Goal: Obtain resource: Obtain resource

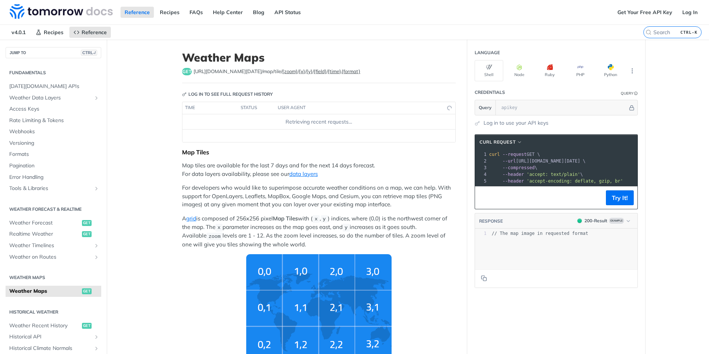
click at [185, 70] on span "get" at bounding box center [187, 71] width 10 height 7
click at [294, 176] on link "data layers" at bounding box center [303, 173] width 29 height 7
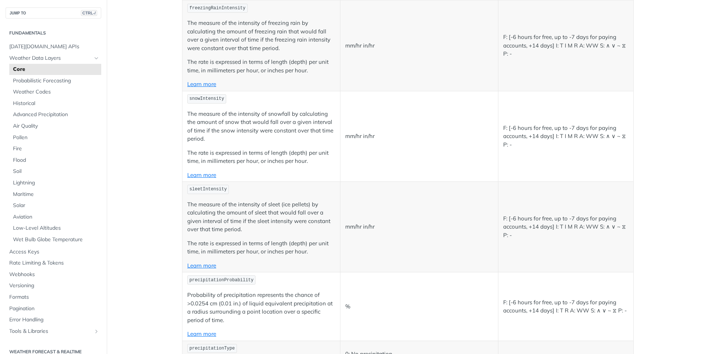
scroll to position [1075, 0]
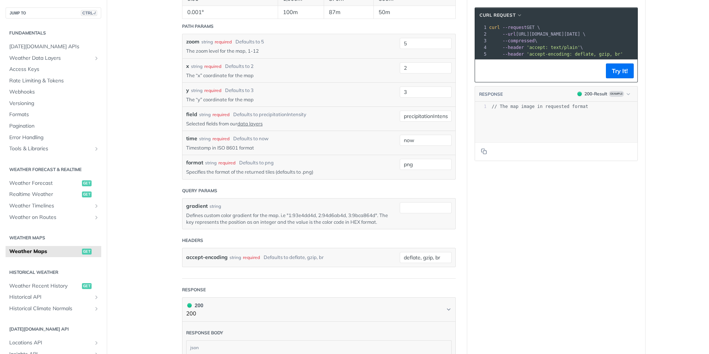
click at [32, 235] on h2 "Weather Maps" at bounding box center [54, 237] width 96 height 7
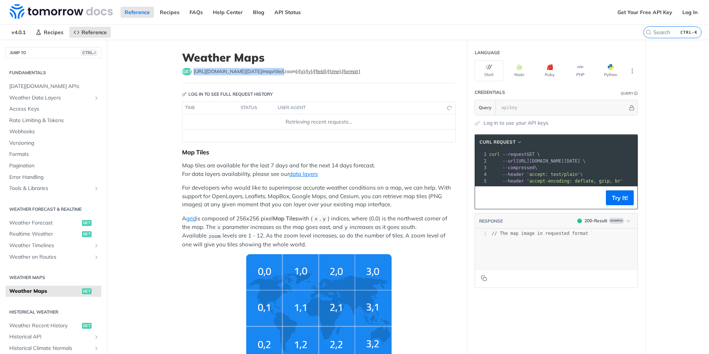
drag, startPoint x: 191, startPoint y: 72, endPoint x: 270, endPoint y: 73, distance: 79.0
click at [270, 73] on span "[URL][DOMAIN_NAME][DATE] /map/tile/ {zoom} / {x} / {y} / {field} / {time} . {fo…" at bounding box center [277, 71] width 167 height 7
drag, startPoint x: 270, startPoint y: 73, endPoint x: 331, endPoint y: 72, distance: 60.8
click at [341, 72] on label "{format}" at bounding box center [350, 71] width 19 height 6
click at [341, 71] on label "{format}" at bounding box center [350, 71] width 19 height 6
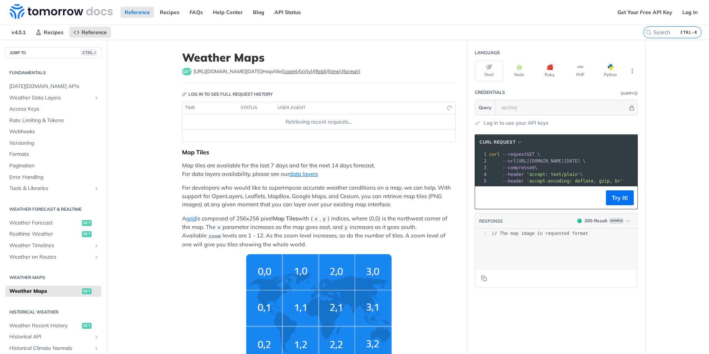
click at [392, 73] on div "get [URL][DOMAIN_NAME][DATE] /map/tile/ {zoom} / {x} / {y} / {field} / {time} .…" at bounding box center [319, 71] width 274 height 7
click at [341, 71] on label "{format}" at bounding box center [350, 71] width 19 height 6
click at [311, 72] on span "[URL][DOMAIN_NAME][DATE] /map/tile/ {zoom} / {x} / {y} / {field} / {time} . {fo…" at bounding box center [277, 71] width 167 height 7
click at [282, 72] on label "{zoom}" at bounding box center [290, 71] width 16 height 6
click at [259, 72] on span "[URL][DOMAIN_NAME][DATE] /map/tile/ {zoom} / {x} / {y} / {field} / {time} . {fo…" at bounding box center [277, 71] width 167 height 7
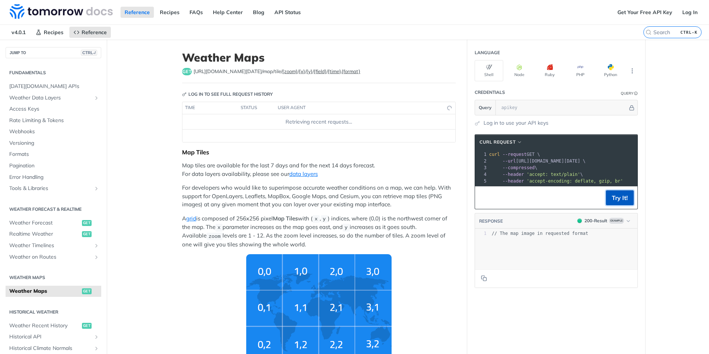
click at [622, 202] on button "Try It!" at bounding box center [620, 197] width 28 height 15
click at [467, 130] on section "cURL Request xxxxxxxxxx 1 curl --request GET \ 2 --url [URL][DOMAIN_NAME][DATE]…" at bounding box center [556, 211] width 178 height 168
click at [476, 122] on span at bounding box center [476, 122] width 5 height 5
click at [628, 10] on link "Get Your Free API Key" at bounding box center [644, 12] width 63 height 11
